Goal: Task Accomplishment & Management: Use online tool/utility

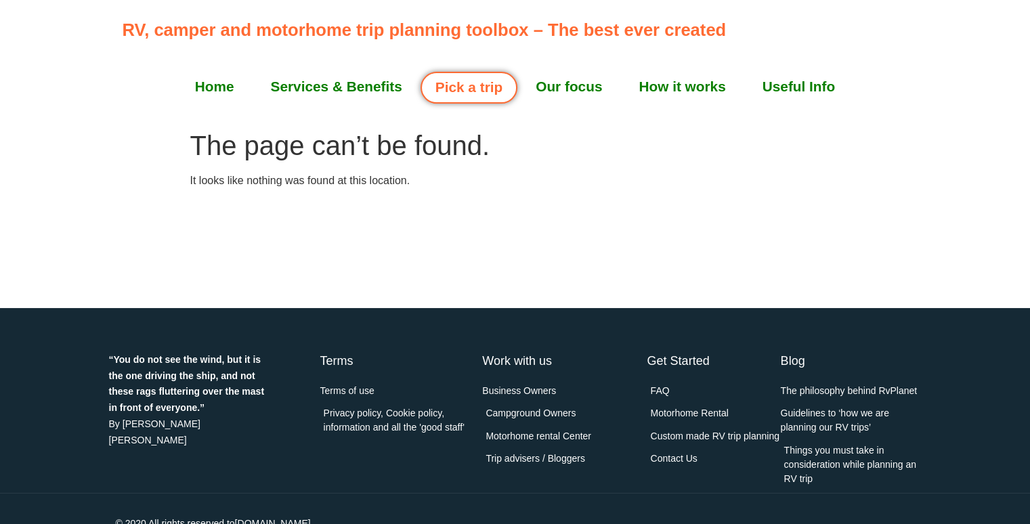
click at [588, 89] on link "Our focus" at bounding box center [568, 87] width 103 height 34
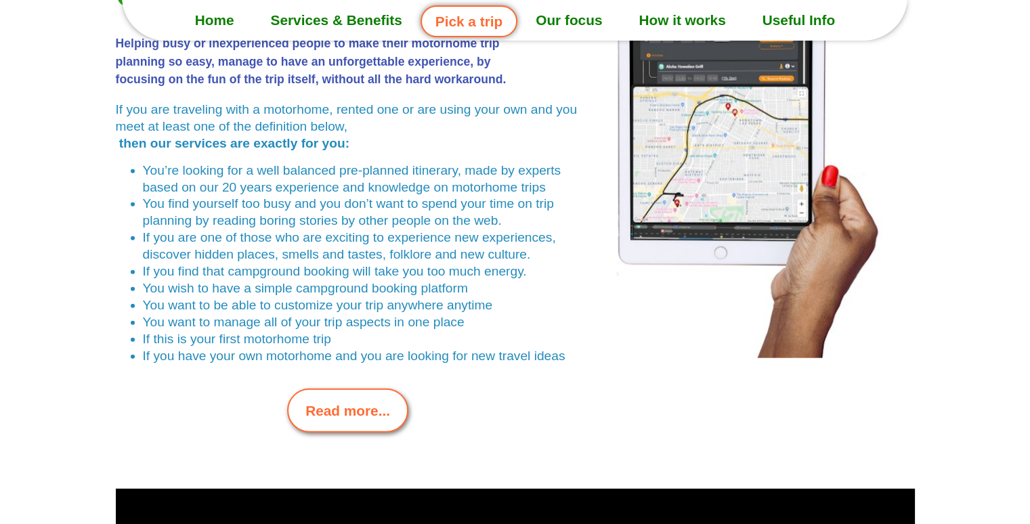
scroll to position [3103, 0]
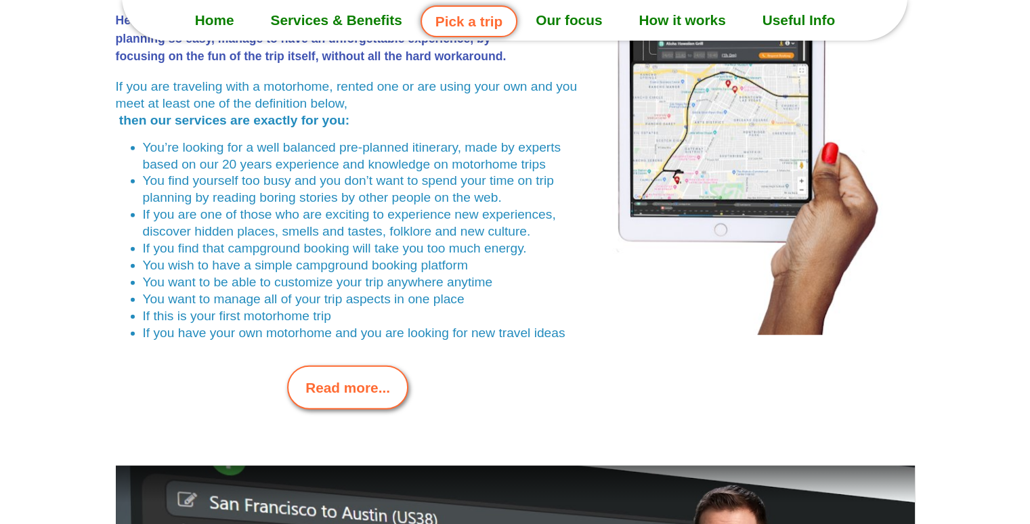
click at [355, 380] on span "Read more..." at bounding box center [347, 387] width 85 height 21
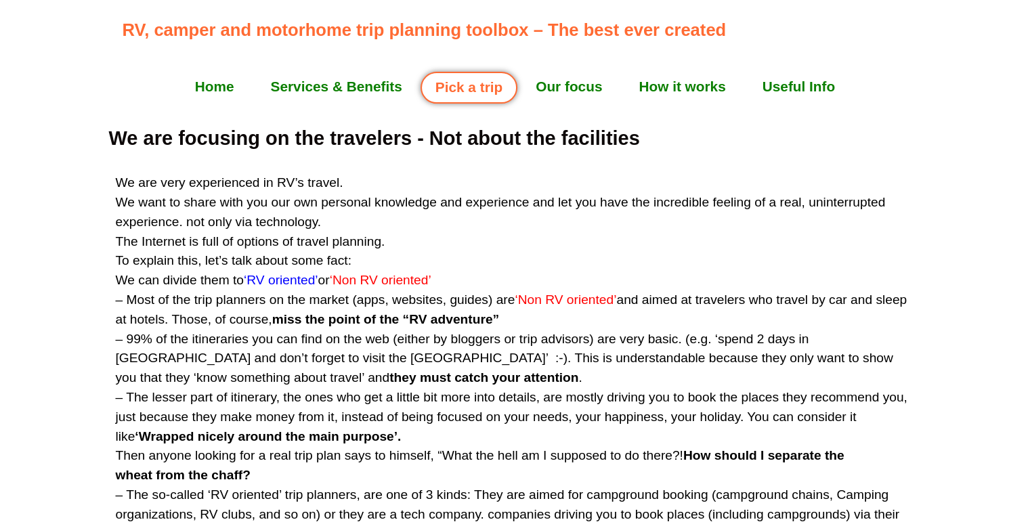
click at [356, 282] on span "‘Non RV oriented’" at bounding box center [381, 280] width 102 height 14
click at [492, 85] on link "Pick a trip" at bounding box center [468, 88] width 97 height 32
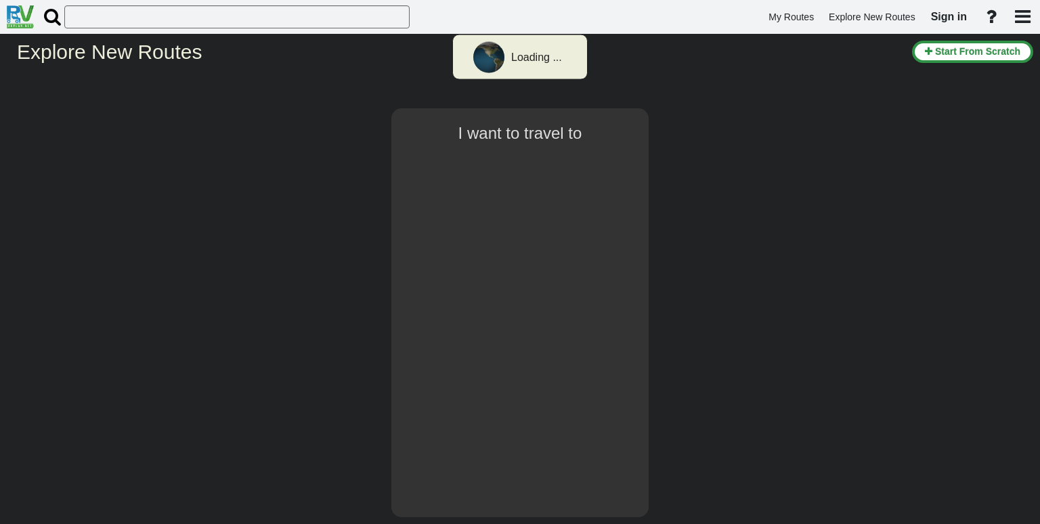
type input "[GEOGRAPHIC_DATA]"
select select "number:1"
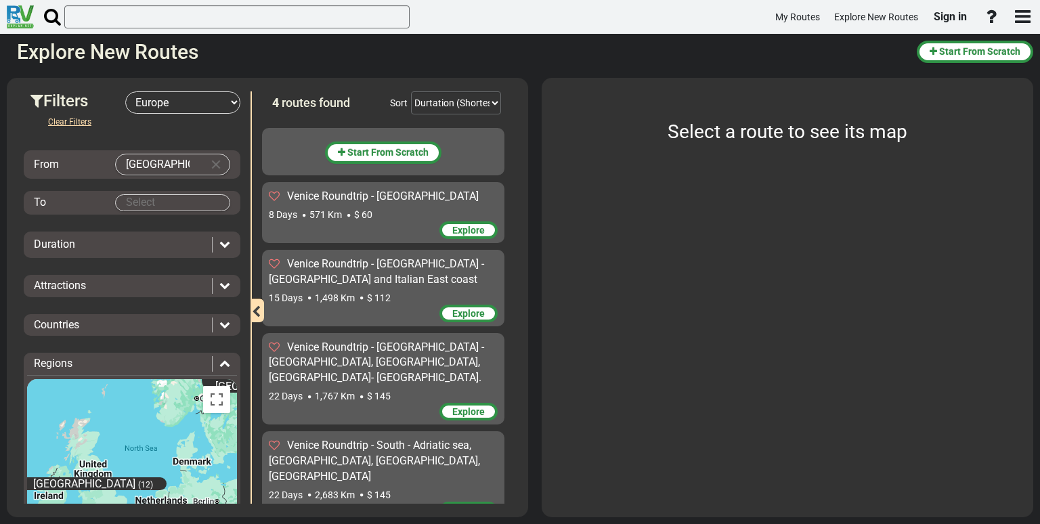
click at [181, 164] on input "[GEOGRAPHIC_DATA]" at bounding box center [159, 164] width 87 height 20
type input "V"
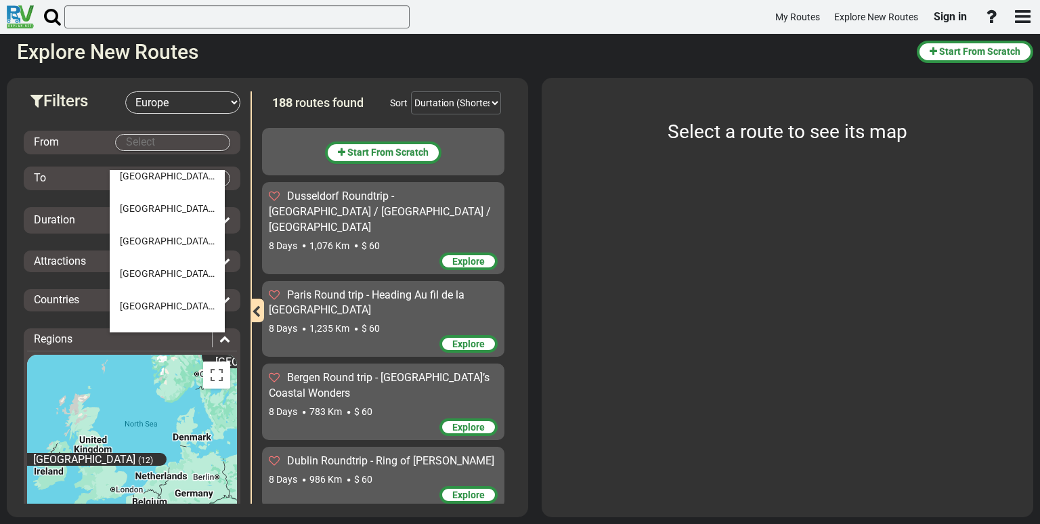
scroll to position [1116, 0]
click at [138, 274] on span "[GEOGRAPHIC_DATA]" at bounding box center [167, 272] width 95 height 11
type input "[GEOGRAPHIC_DATA]"
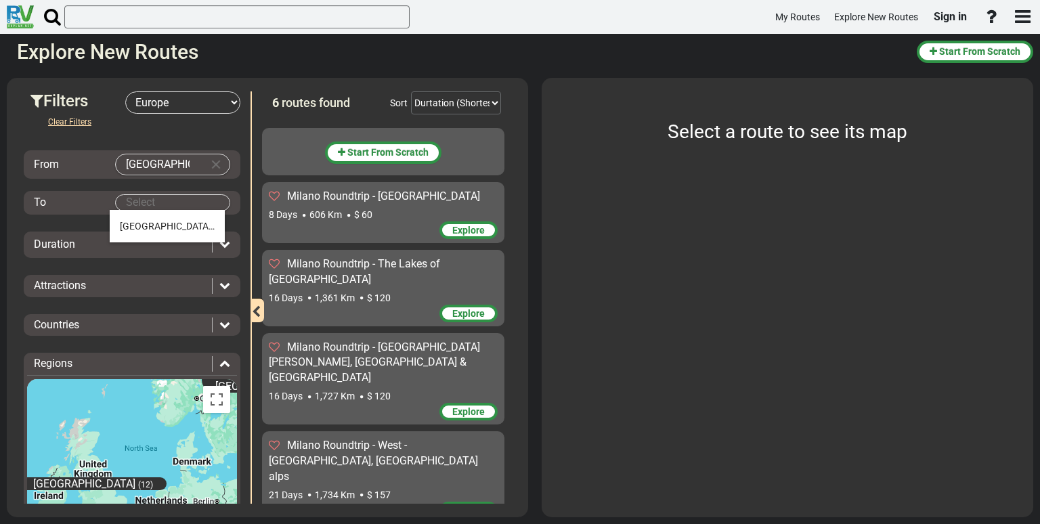
click at [156, 201] on body "My Routes Explore New Routes Sign in ×" at bounding box center [520, 262] width 1040 height 524
click at [136, 231] on span "[GEOGRAPHIC_DATA]" at bounding box center [167, 226] width 95 height 11
type input "[GEOGRAPHIC_DATA]"
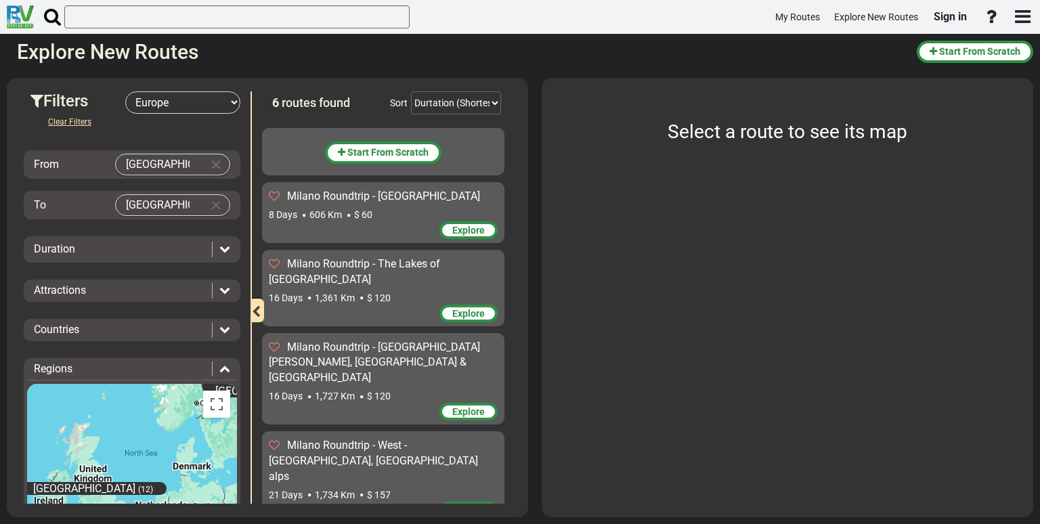
click at [219, 246] on icon at bounding box center [224, 248] width 11 height 11
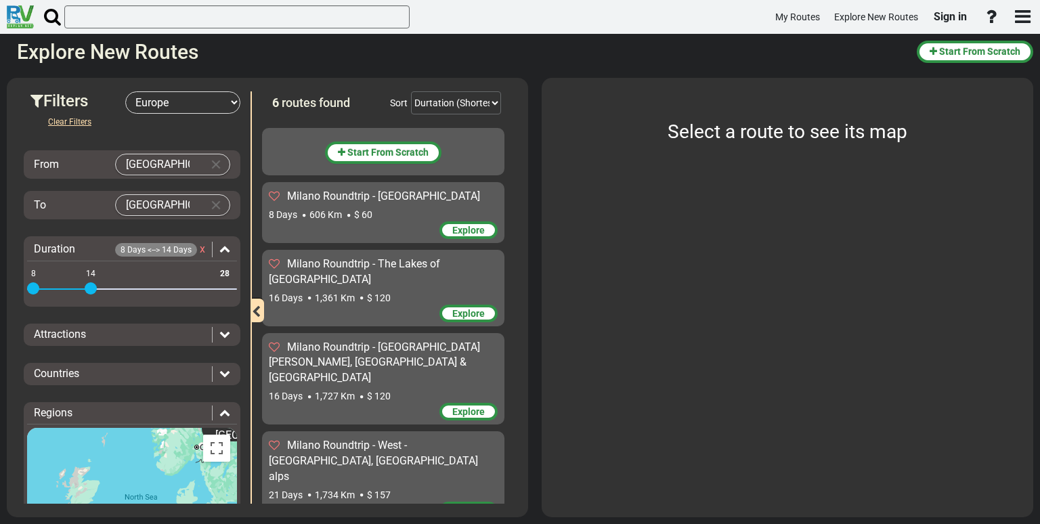
drag, startPoint x: 221, startPoint y: 282, endPoint x: 95, endPoint y: 272, distance: 126.4
click at [95, 288] on div "8 28 8 14" at bounding box center [132, 289] width 210 height 3
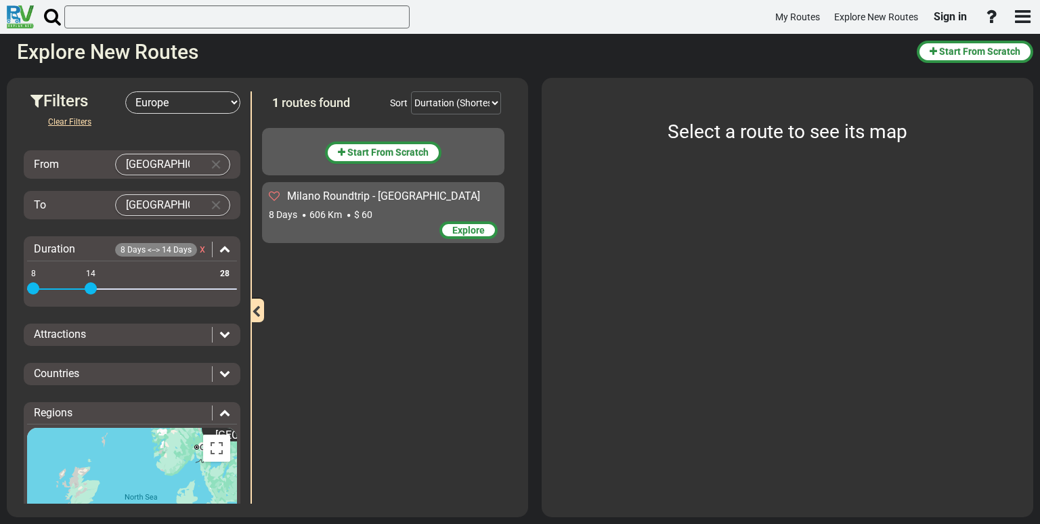
click at [219, 333] on icon at bounding box center [224, 333] width 11 height 11
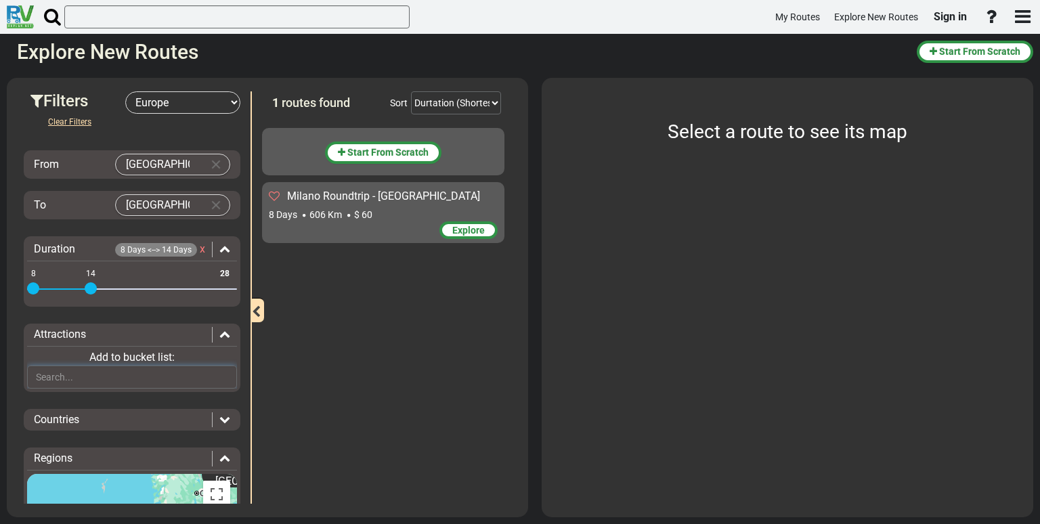
click at [153, 379] on input "text" at bounding box center [132, 377] width 210 height 23
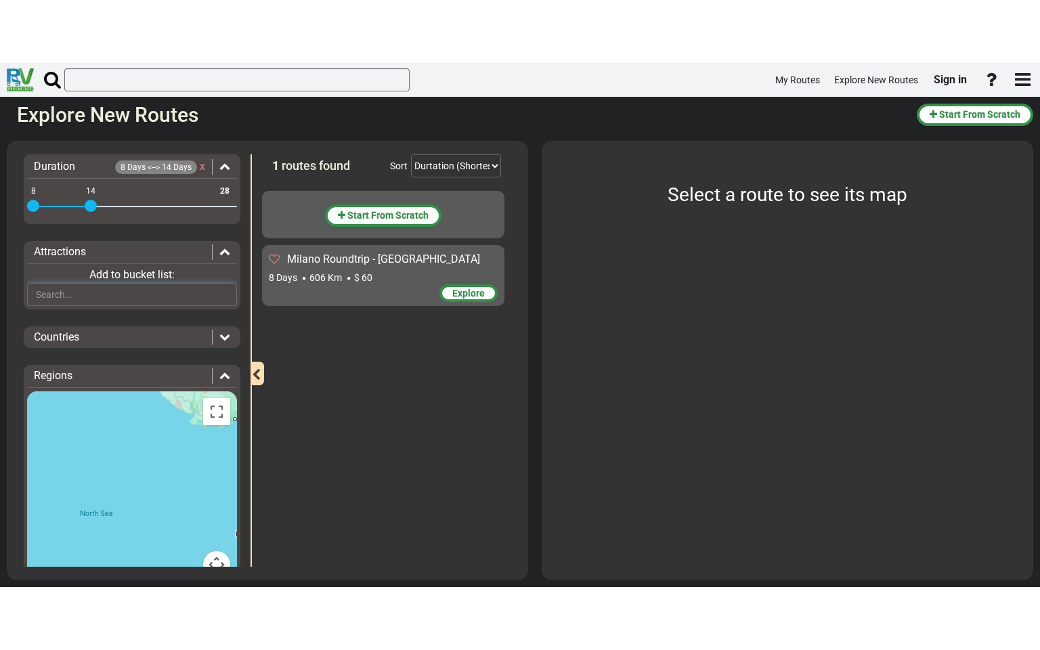
scroll to position [187, 0]
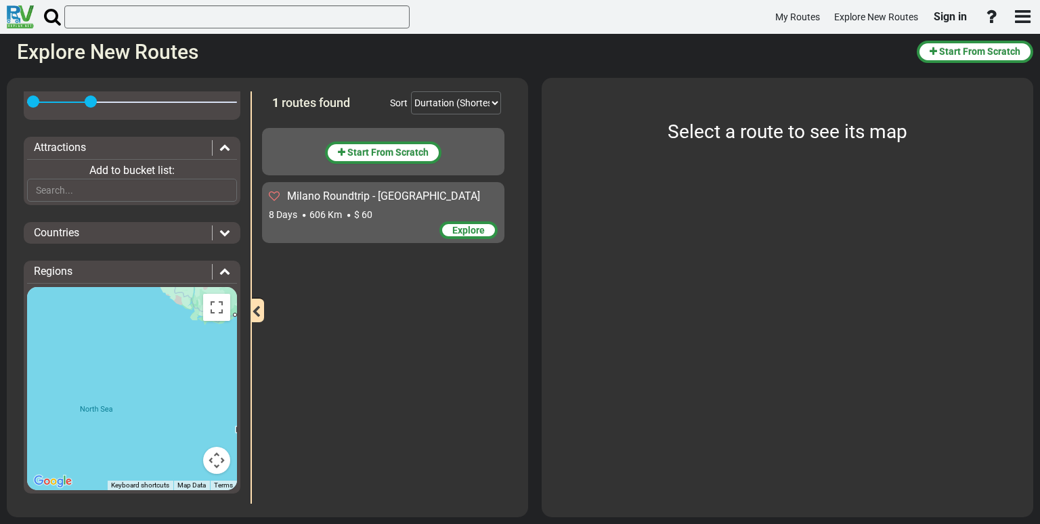
click at [471, 233] on span "Explore" at bounding box center [468, 230] width 33 height 11
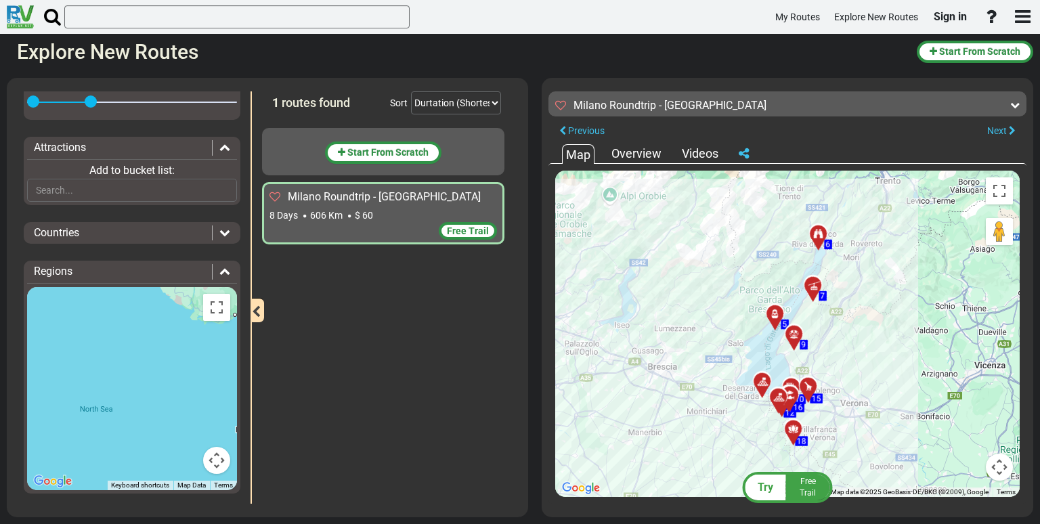
click at [1005, 471] on button "Map camera controls" at bounding box center [999, 467] width 27 height 27
click at [1000, 190] on button "Toggle fullscreen view" at bounding box center [999, 190] width 27 height 27
click at [639, 150] on div "Overview" at bounding box center [636, 154] width 57 height 18
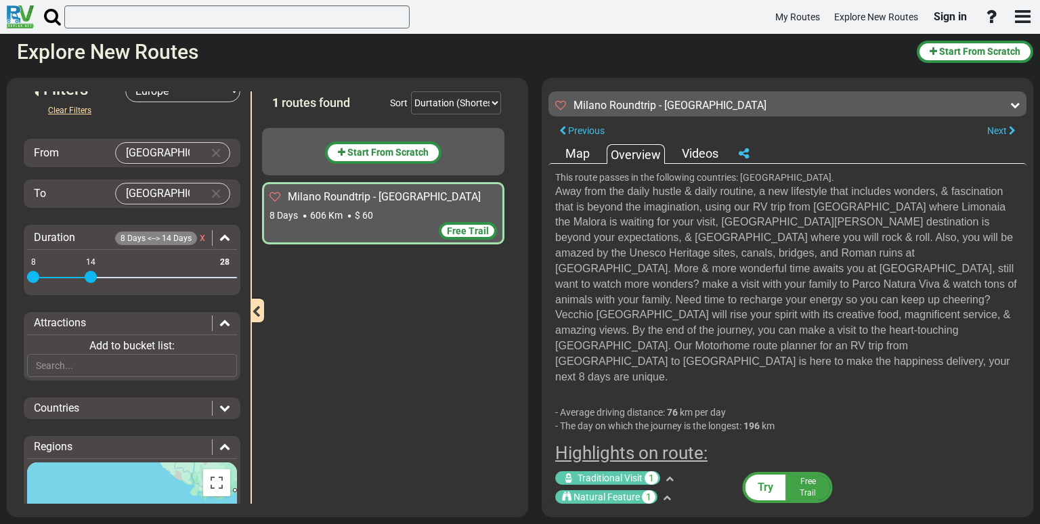
scroll to position [0, 0]
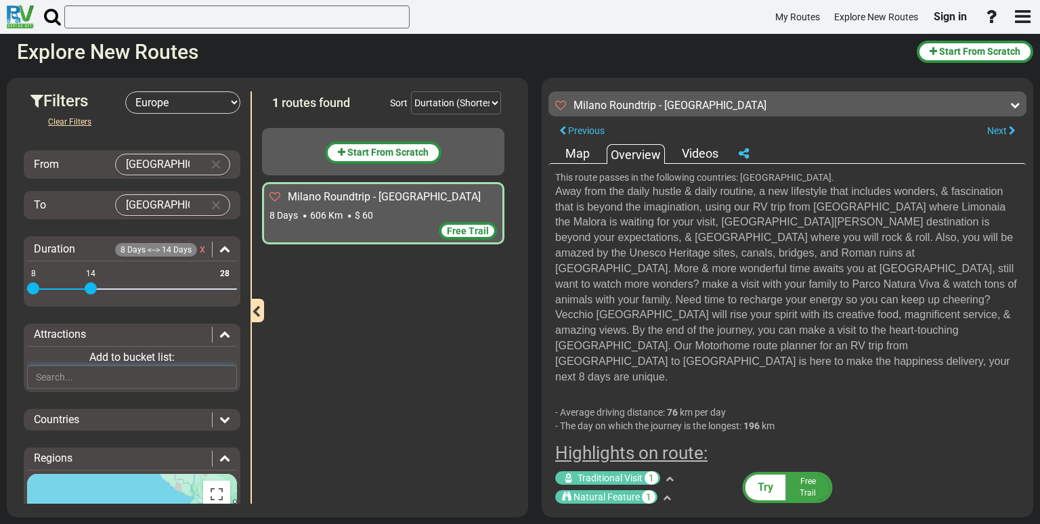
click at [168, 372] on input "text" at bounding box center [132, 377] width 210 height 23
click at [225, 420] on div "Countries" at bounding box center [132, 420] width 210 height 16
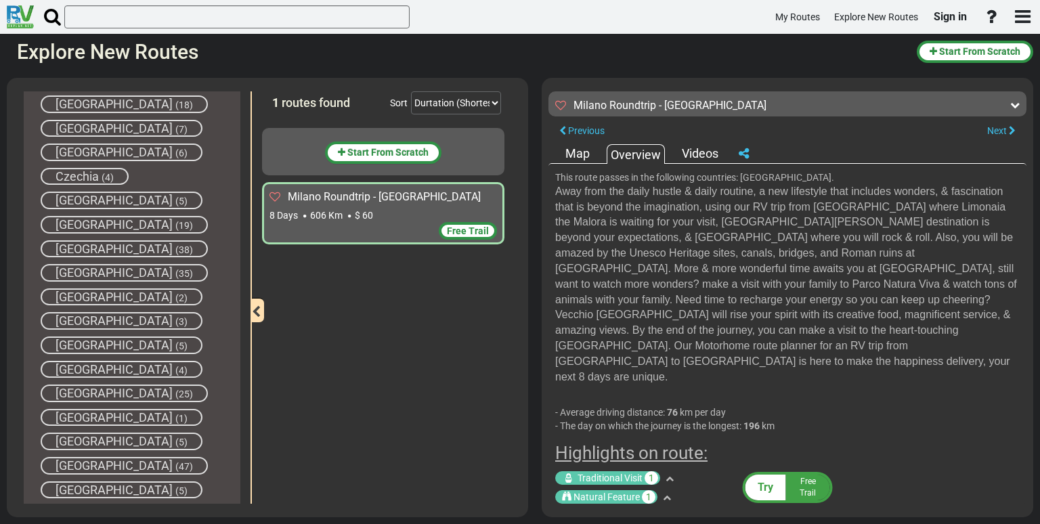
scroll to position [374, 0]
click at [175, 389] on span "(25)" at bounding box center [184, 394] width 18 height 11
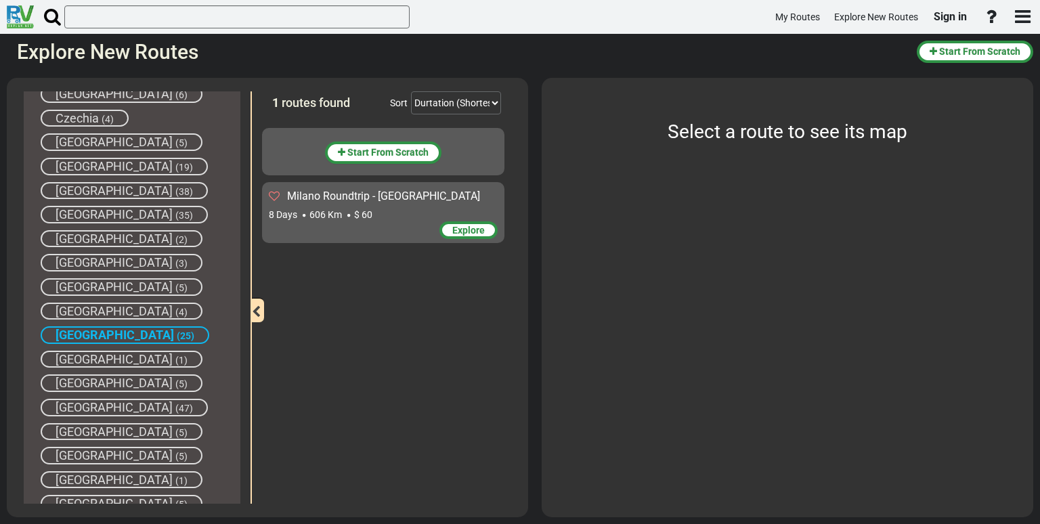
scroll to position [460, 0]
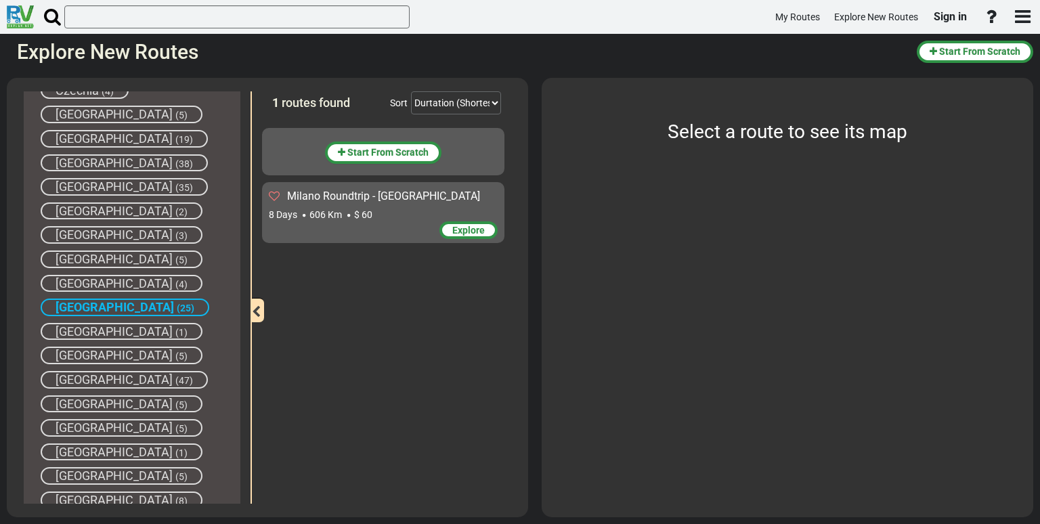
click at [82, 469] on span "[GEOGRAPHIC_DATA]" at bounding box center [114, 476] width 117 height 14
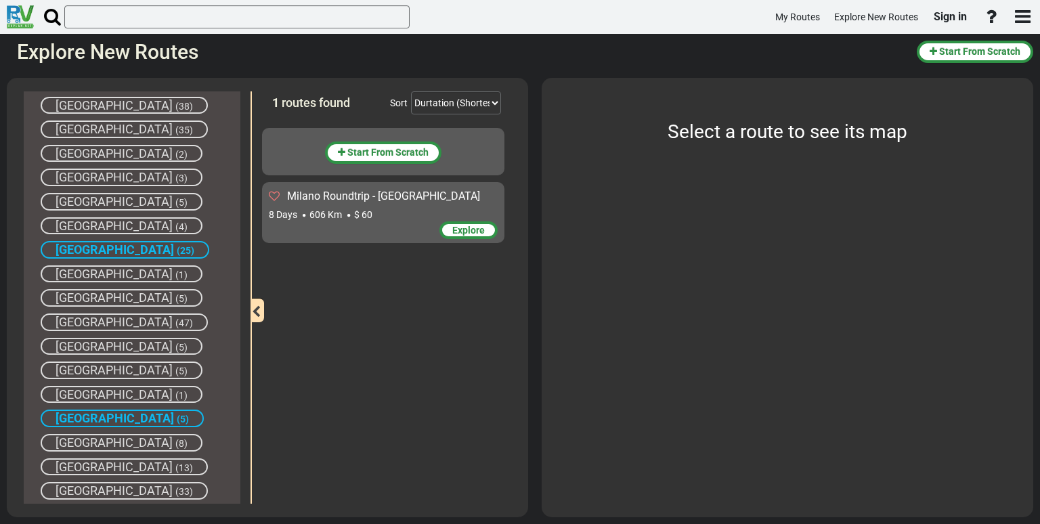
scroll to position [519, 0]
click at [87, 434] on span "[GEOGRAPHIC_DATA]" at bounding box center [114, 441] width 117 height 14
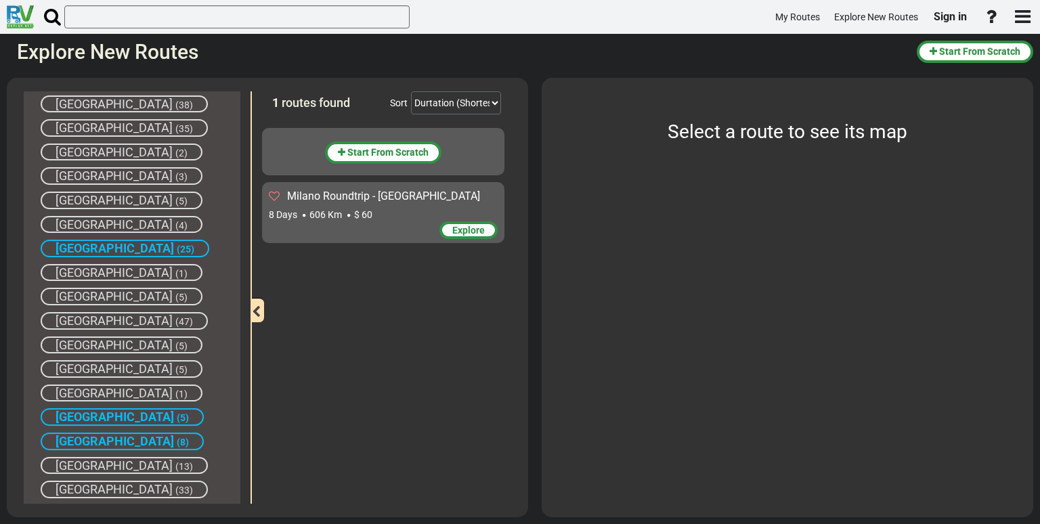
click at [94, 410] on span "[GEOGRAPHIC_DATA]" at bounding box center [115, 417] width 118 height 14
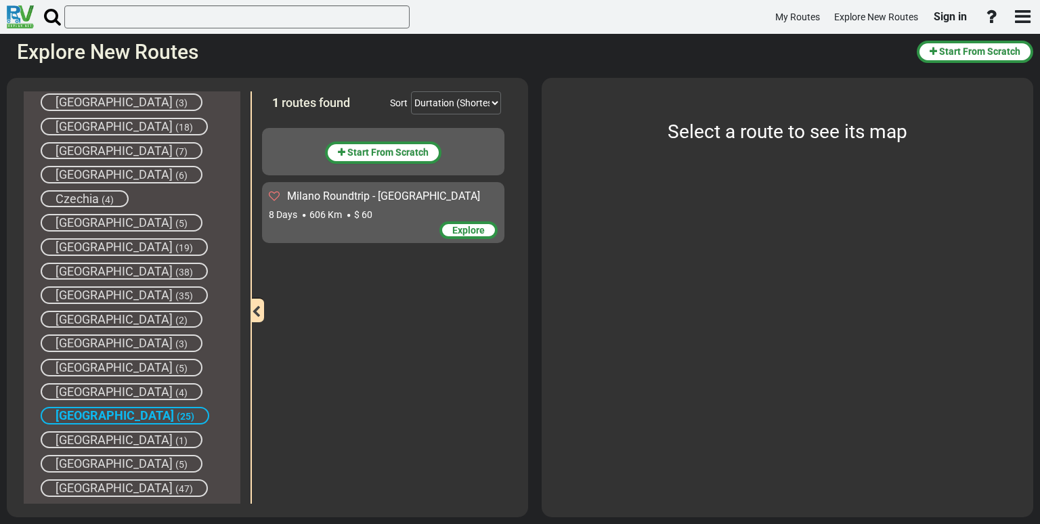
scroll to position [343, 0]
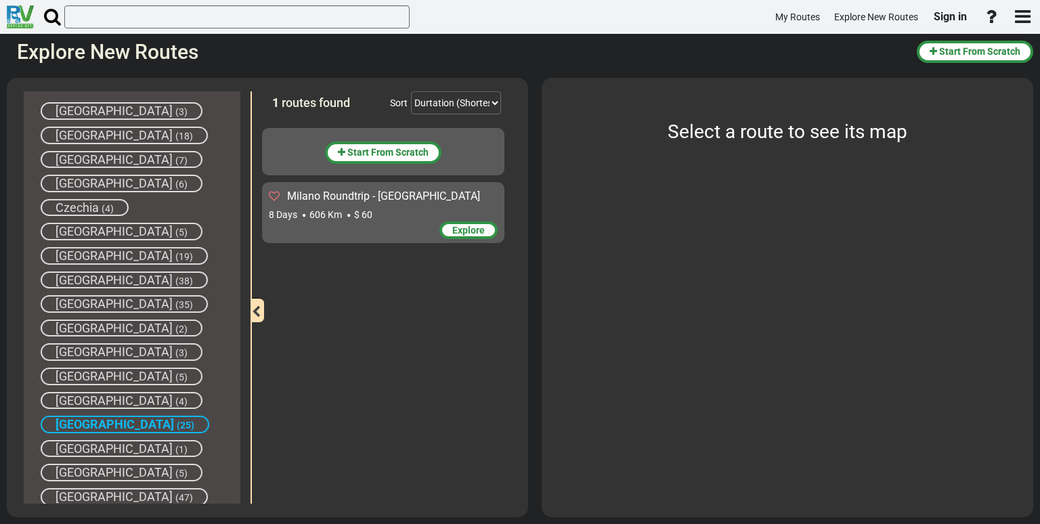
click at [89, 178] on span "[GEOGRAPHIC_DATA]" at bounding box center [114, 183] width 117 height 14
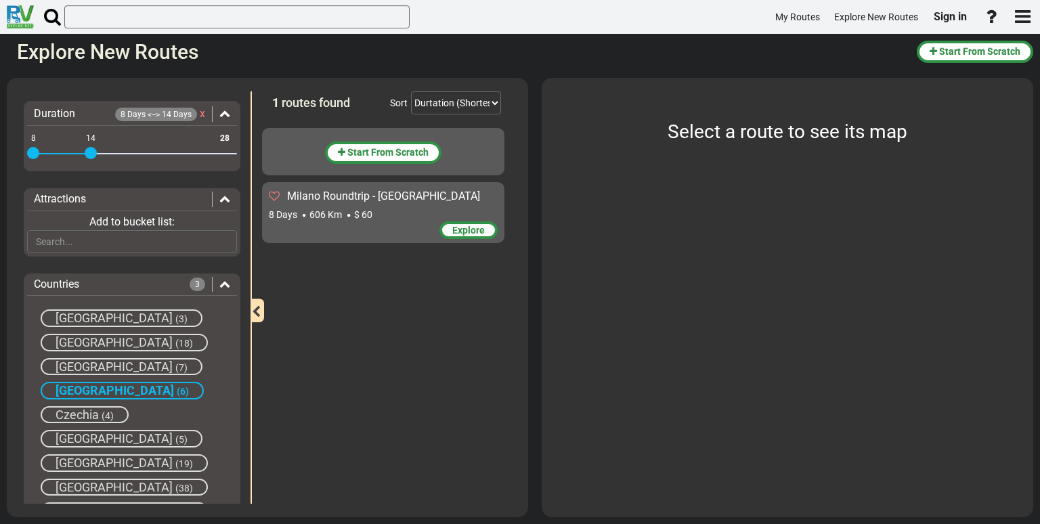
scroll to position [135, 0]
click at [222, 282] on icon at bounding box center [224, 284] width 11 height 11
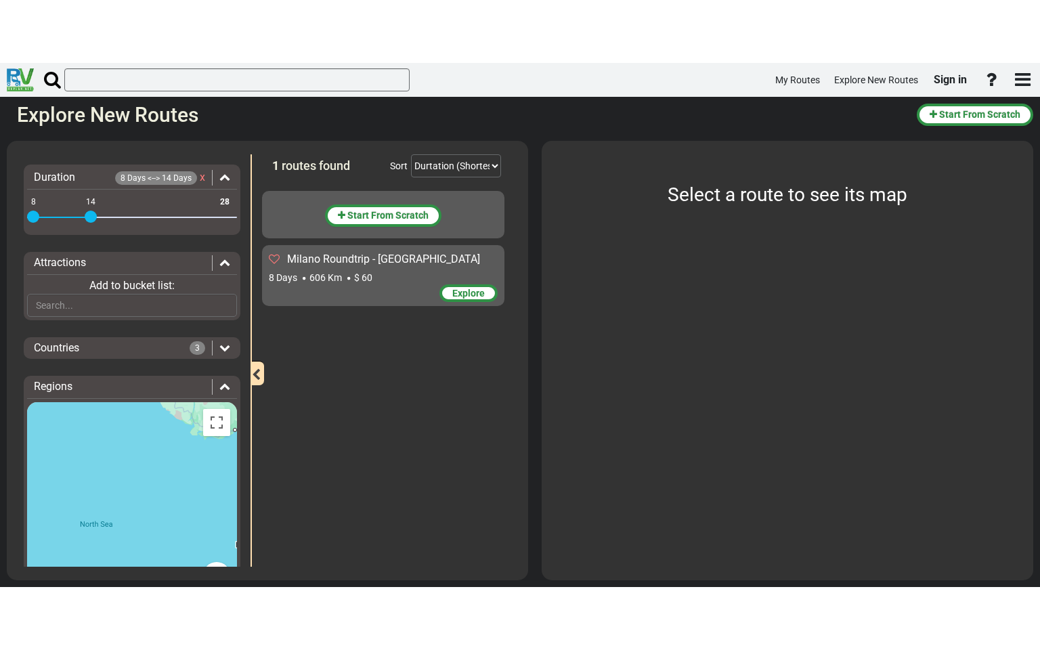
scroll to position [187, 0]
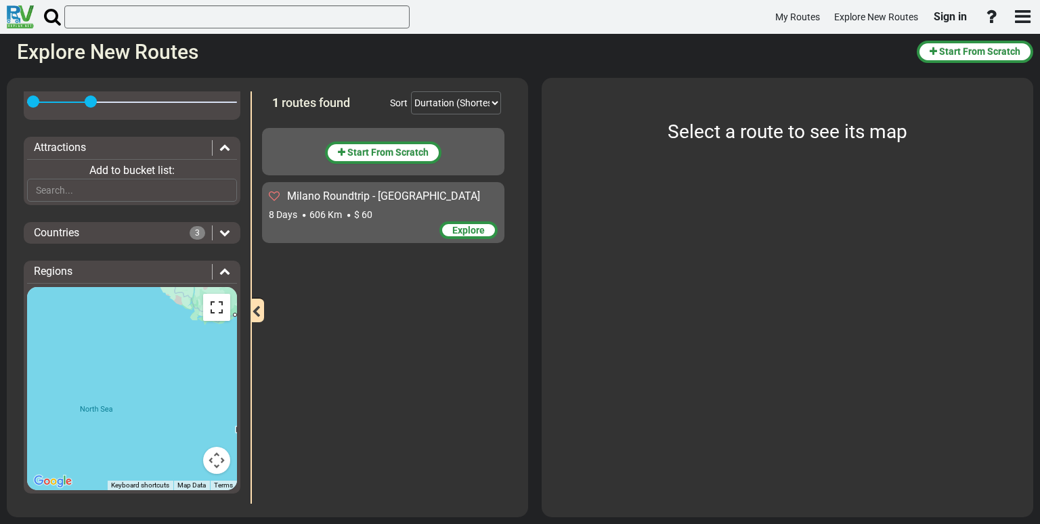
click at [216, 307] on button "Toggle fullscreen view" at bounding box center [216, 307] width 27 height 27
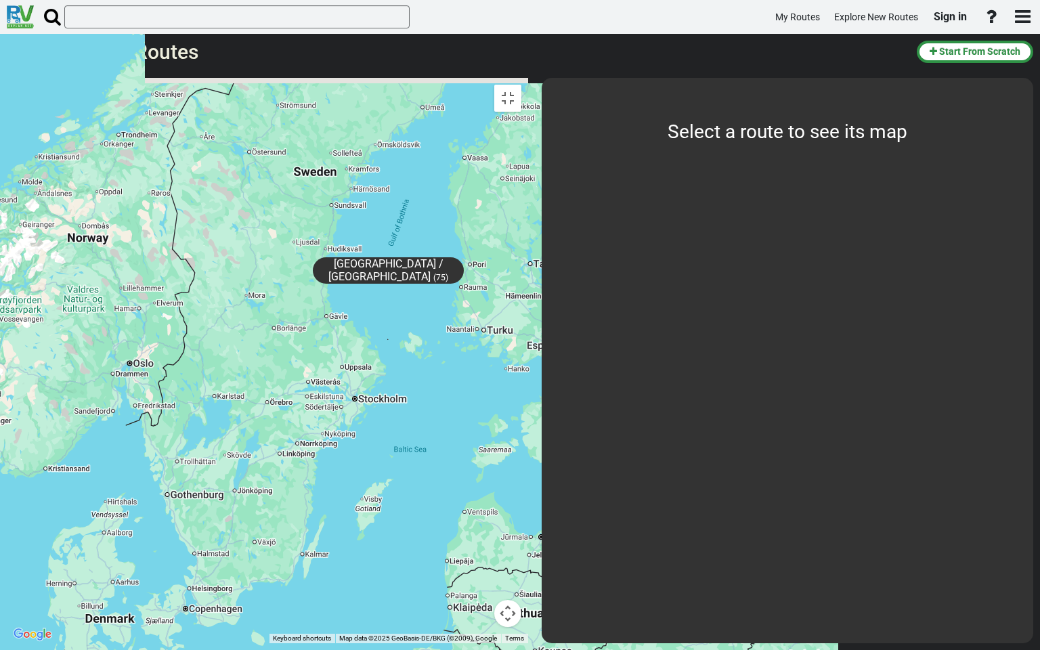
drag, startPoint x: 738, startPoint y: 366, endPoint x: 395, endPoint y: 562, distance: 394.9
click at [395, 523] on div "[GEOGRAPHIC_DATA] (57) [GEOGRAPHIC_DATA] (31) [GEOGRAPHIC_DATA] (12) [GEOGRAPHI…" at bounding box center [267, 360] width 521 height 565
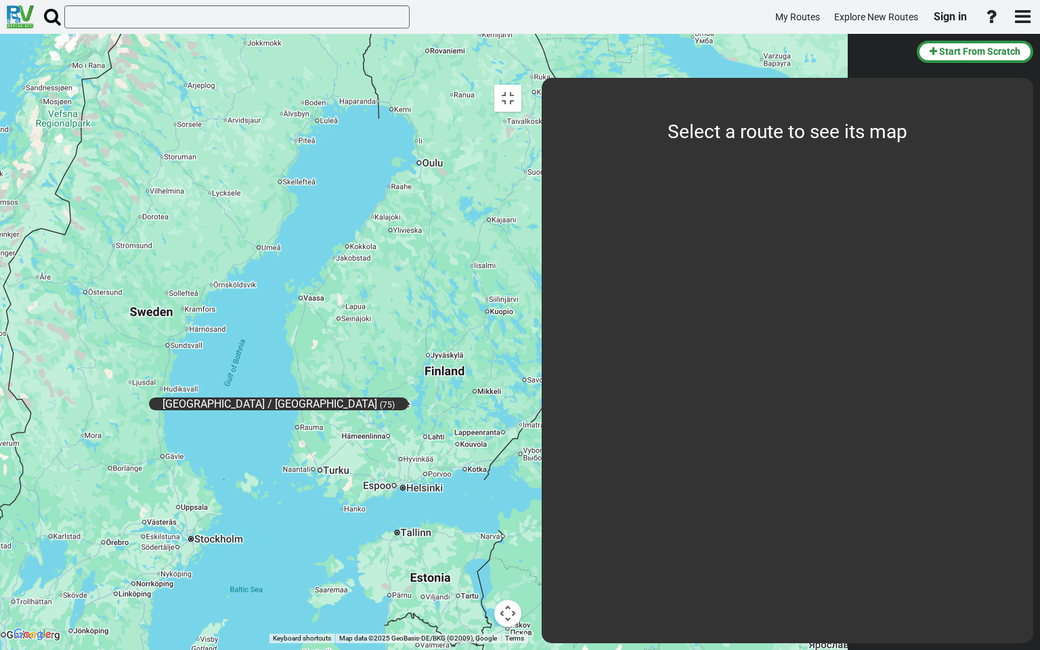
drag, startPoint x: 574, startPoint y: 434, endPoint x: 468, endPoint y: 528, distance: 142.0
click at [468, 523] on div "[GEOGRAPHIC_DATA] (57) [GEOGRAPHIC_DATA] (31) [GEOGRAPHIC_DATA] (12) [GEOGRAPHI…" at bounding box center [267, 360] width 521 height 565
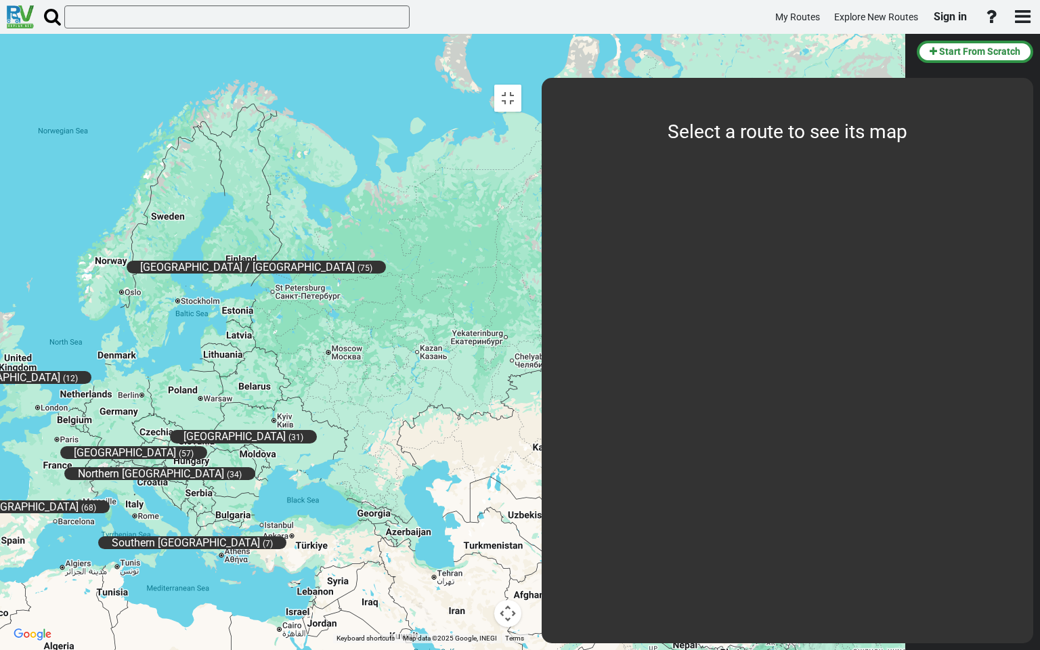
drag, startPoint x: 577, startPoint y: 566, endPoint x: 542, endPoint y: 303, distance: 265.7
click at [528, 303] on div "[GEOGRAPHIC_DATA] (57) [GEOGRAPHIC_DATA] (31) [GEOGRAPHIC_DATA] (12) [GEOGRAPHI…" at bounding box center [267, 360] width 521 height 565
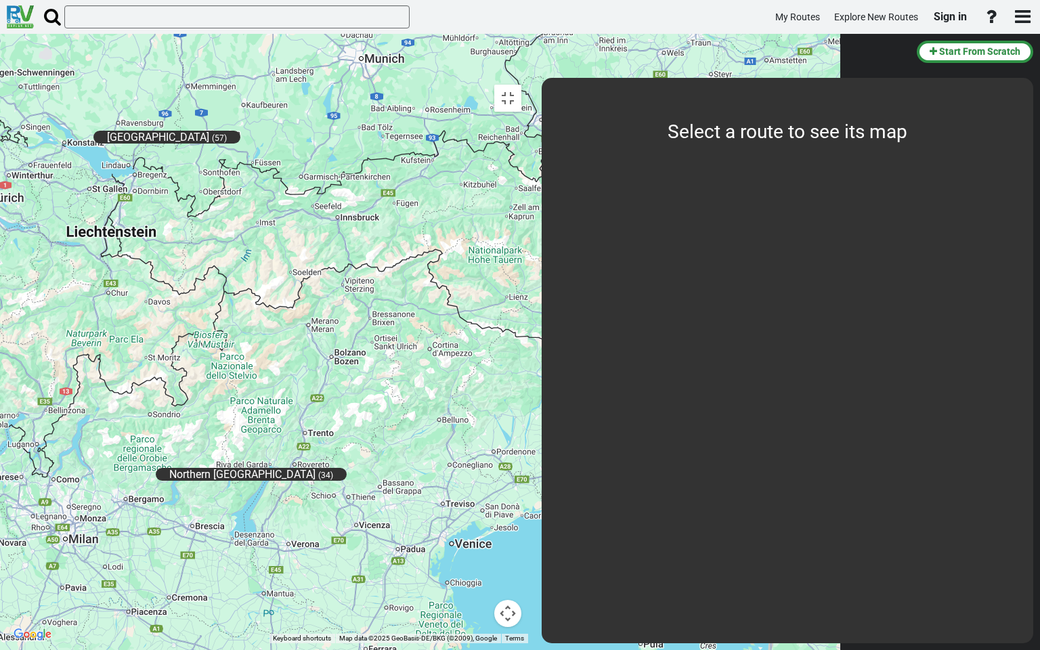
drag, startPoint x: 428, startPoint y: 458, endPoint x: 426, endPoint y: 324, distance: 134.1
click at [426, 324] on div "[GEOGRAPHIC_DATA] (57) [GEOGRAPHIC_DATA] (31) [GEOGRAPHIC_DATA] (12) [GEOGRAPHI…" at bounding box center [267, 360] width 521 height 565
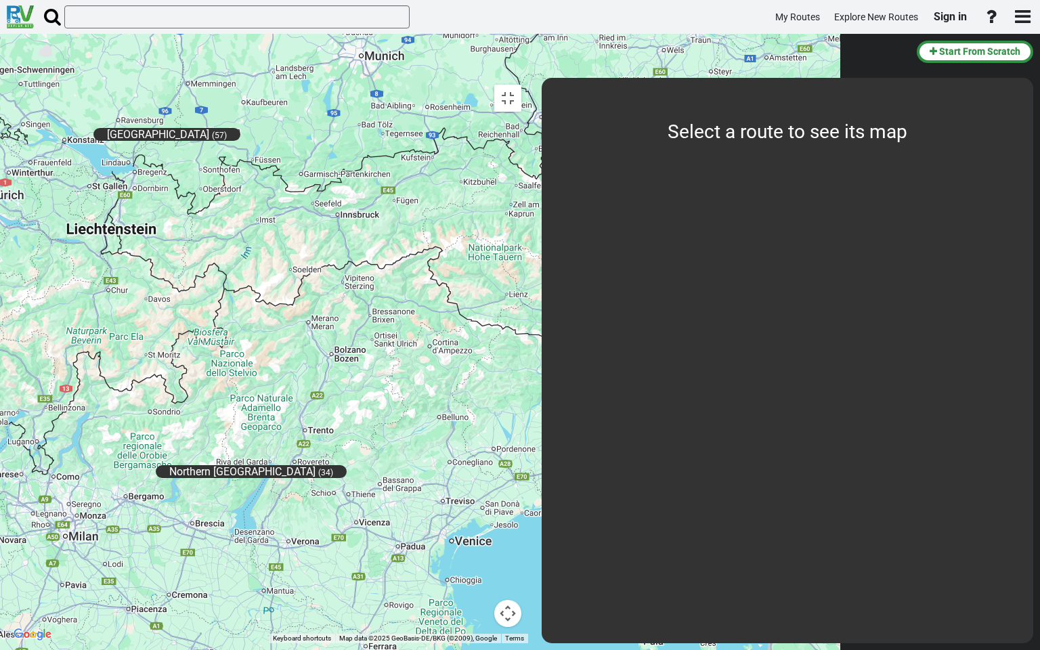
click at [316, 465] on span "Northern [GEOGRAPHIC_DATA]" at bounding box center [242, 471] width 146 height 13
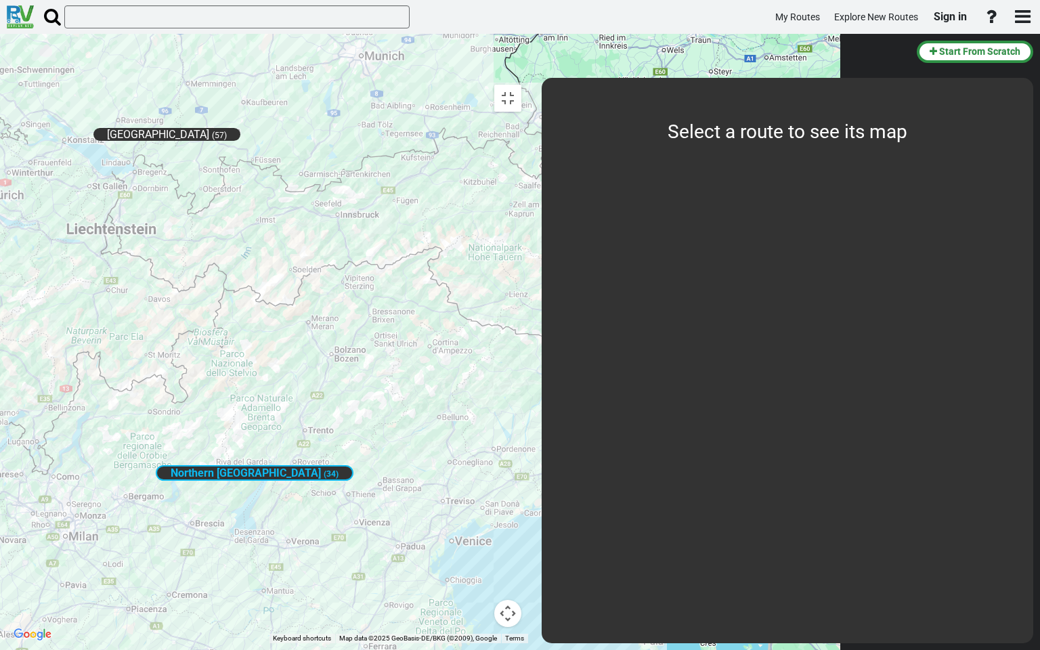
click at [321, 467] on span "Northern [GEOGRAPHIC_DATA]" at bounding box center [246, 473] width 150 height 13
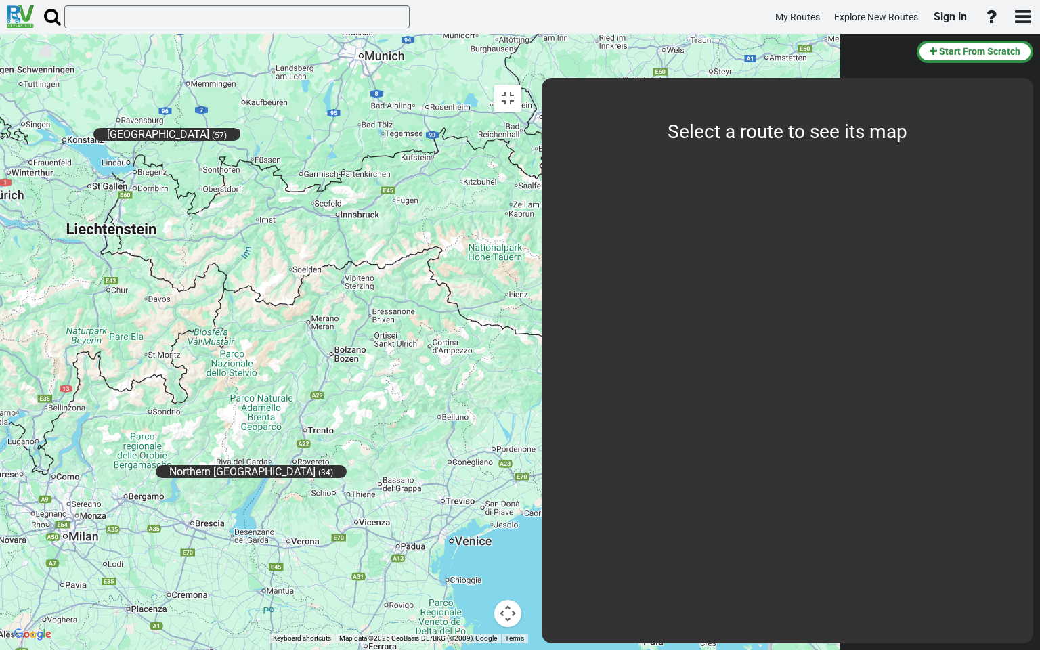
click at [316, 465] on span "Northern [GEOGRAPHIC_DATA]" at bounding box center [242, 471] width 146 height 13
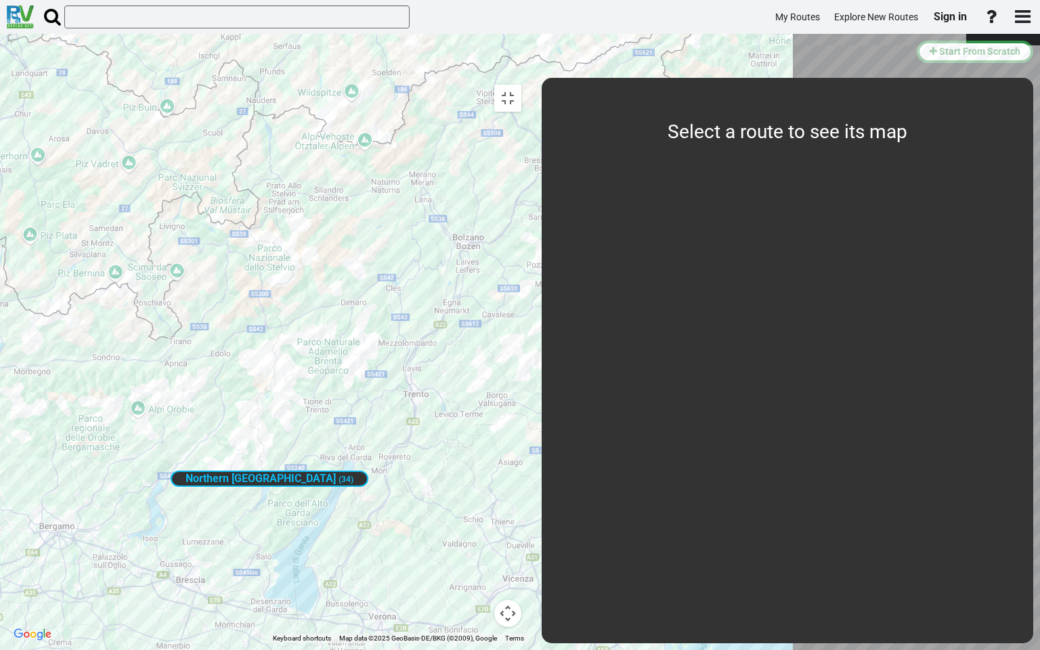
click at [336, 472] on span "Northern [GEOGRAPHIC_DATA]" at bounding box center [261, 478] width 150 height 13
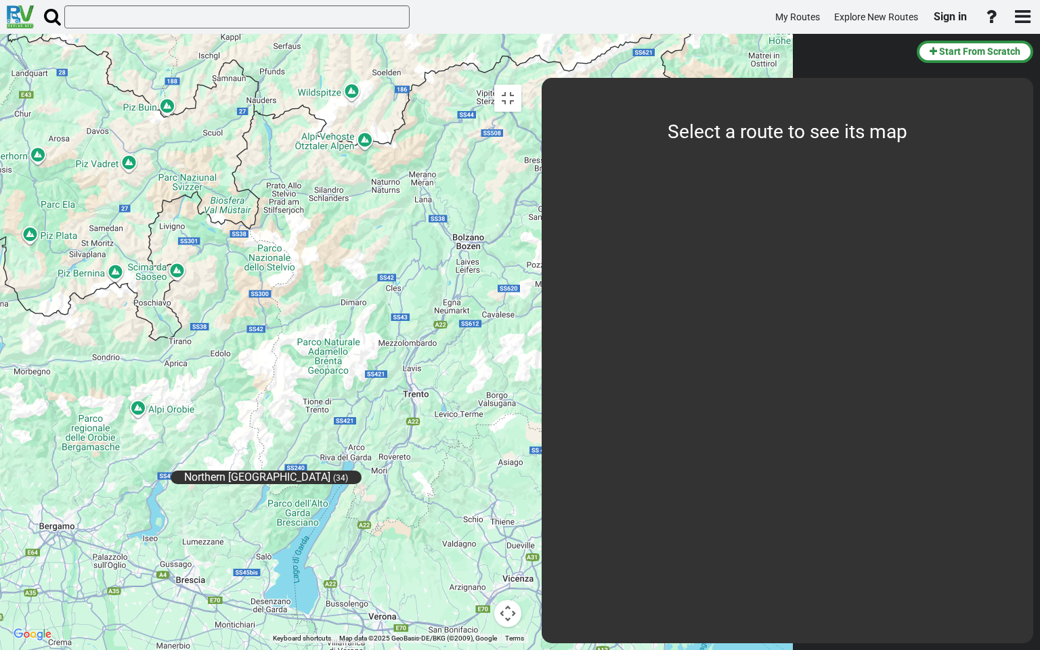
click at [330, 471] on span "Northern [GEOGRAPHIC_DATA]" at bounding box center [257, 477] width 146 height 13
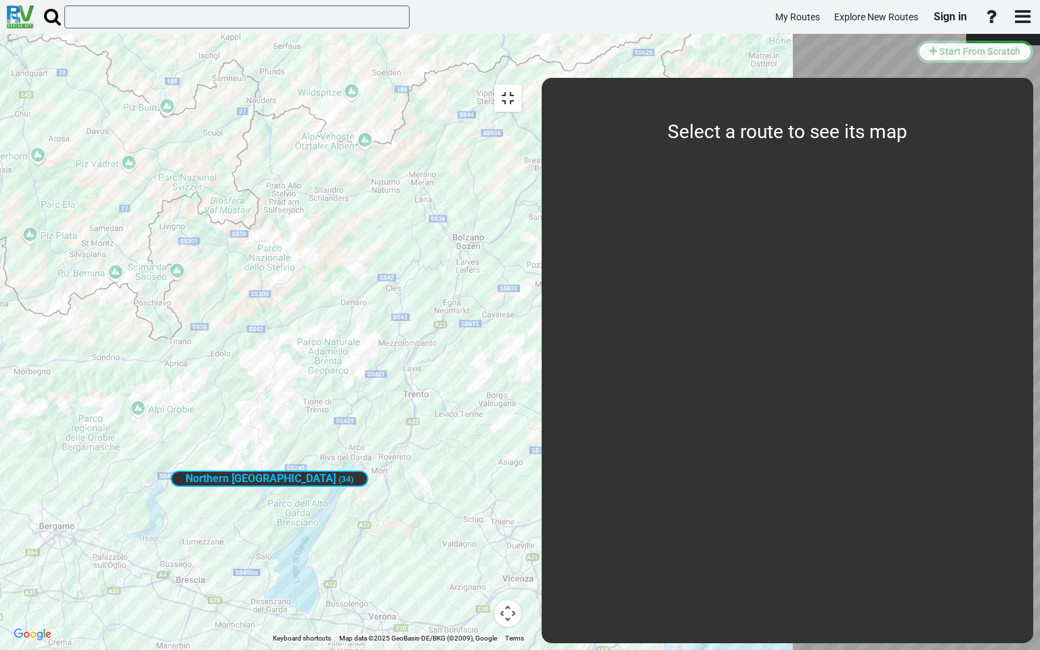
click at [521, 85] on button "Toggle fullscreen view" at bounding box center [507, 98] width 27 height 27
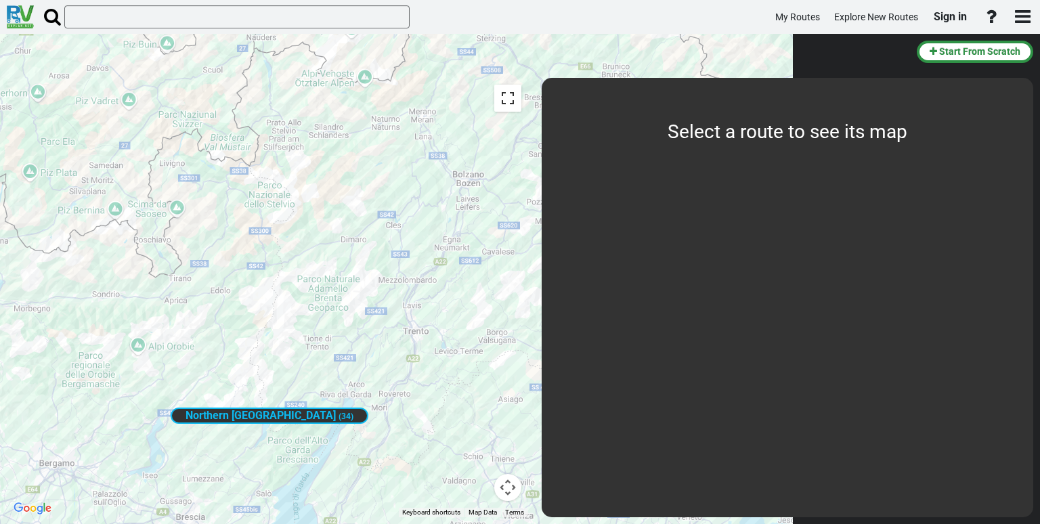
scroll to position [22, 0]
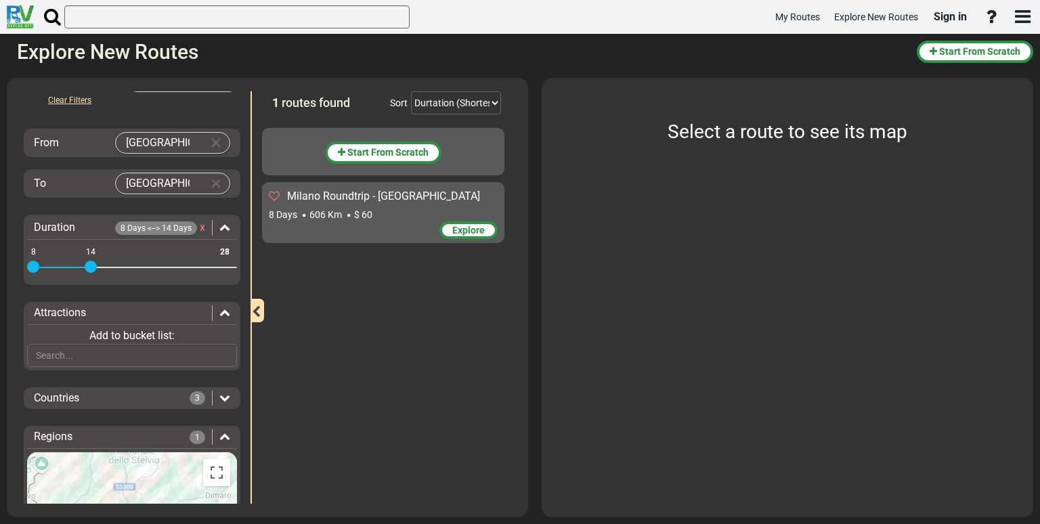
drag, startPoint x: 146, startPoint y: 180, endPoint x: 66, endPoint y: 204, distance: 83.5
click at [66, 204] on div "Clear Filters From [GEOGRAPHIC_DATA] To [GEOGRAPHIC_DATA] Duration 8 Days <--> …" at bounding box center [132, 381] width 217 height 579
click at [953, 53] on span "Start From Scratch" at bounding box center [979, 51] width 81 height 11
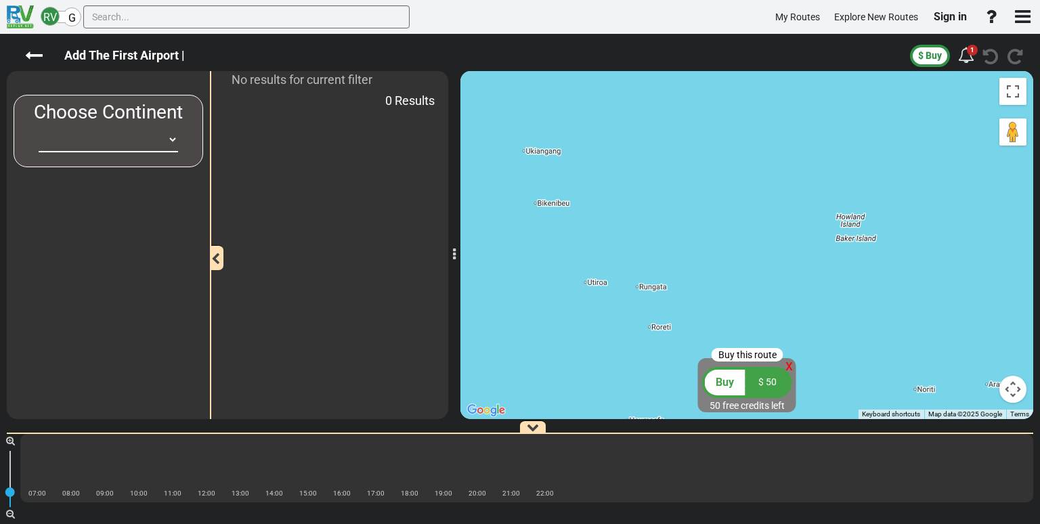
click at [421, 87] on div "No results for current filter" at bounding box center [329, 80] width 217 height 18
click at [163, 144] on select "[GEOGRAPHIC_DATA] [GEOGRAPHIC_DATA] [GEOGRAPHIC_DATA] [GEOGRAPHIC_DATA] [GEOGRA…" at bounding box center [108, 139] width 139 height 25
select select "number:1"
click at [39, 127] on select "[GEOGRAPHIC_DATA] [GEOGRAPHIC_DATA] [GEOGRAPHIC_DATA] [GEOGRAPHIC_DATA] [GEOGRA…" at bounding box center [108, 139] width 139 height 25
